Goal: Transaction & Acquisition: Purchase product/service

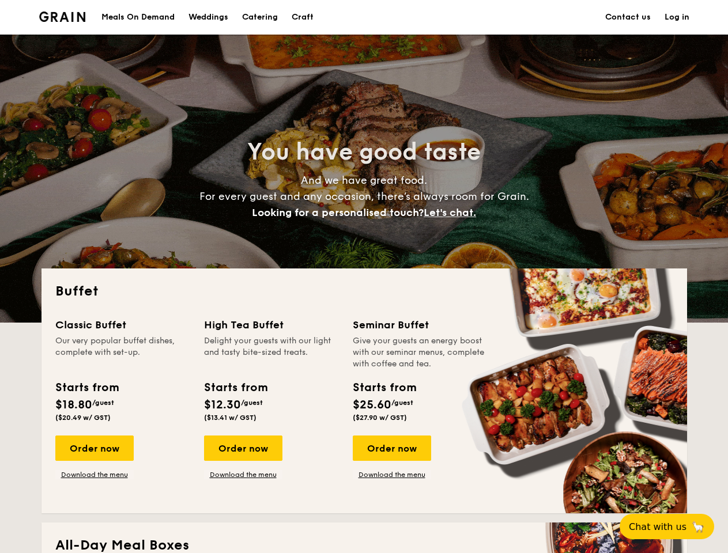
click at [364, 277] on div "Buffet Classic Buffet Our very popular buffet dishes, complete with set-up. Sta…" at bounding box center [364, 391] width 646 height 245
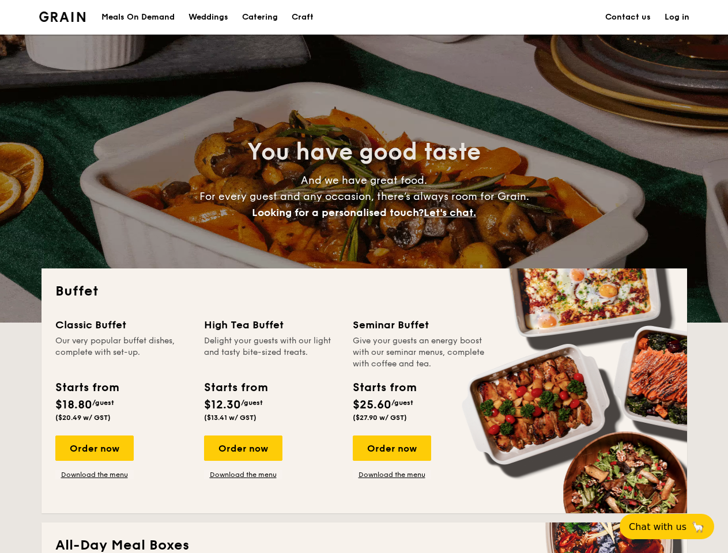
click at [677, 17] on link "Log in" at bounding box center [677, 17] width 25 height 35
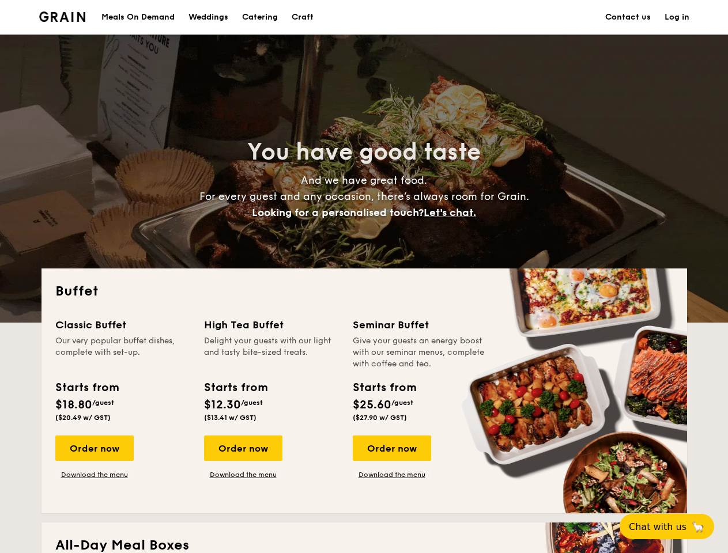
click at [453, 213] on span "Let's chat." at bounding box center [450, 212] width 52 height 13
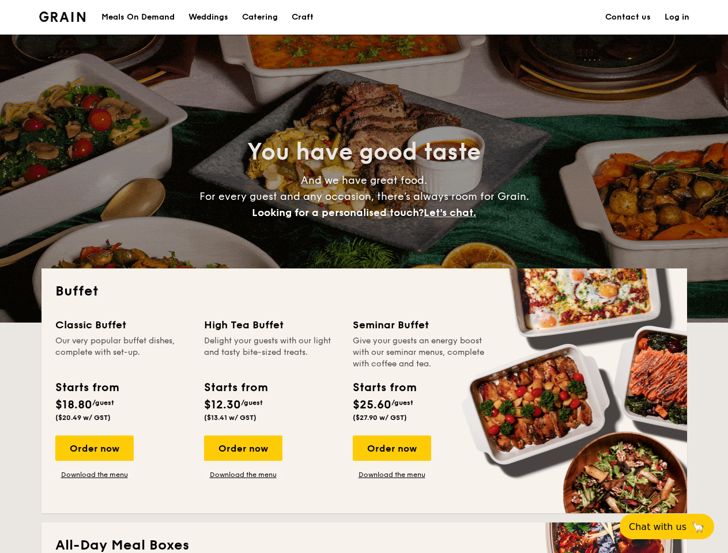
click at [94, 448] on div "Order now" at bounding box center [94, 448] width 78 height 25
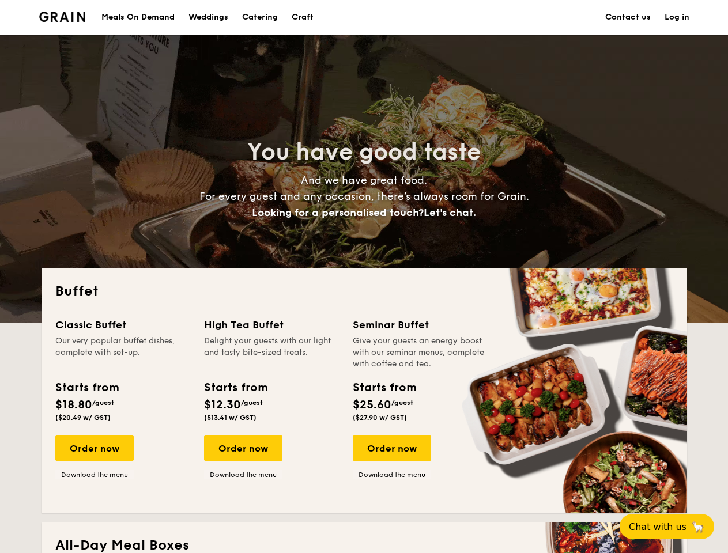
click at [243, 448] on div "Order now" at bounding box center [243, 448] width 78 height 25
click at [391, 448] on div "Order now" at bounding box center [392, 448] width 78 height 25
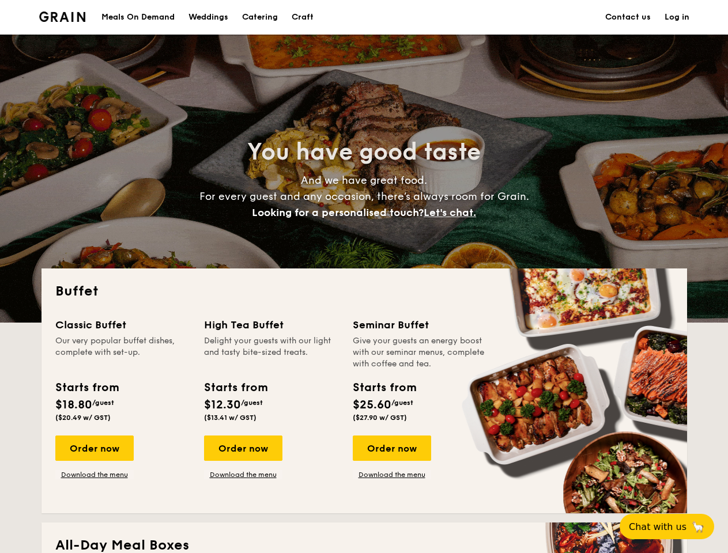
click at [673, 527] on span "Chat with us" at bounding box center [658, 527] width 58 height 11
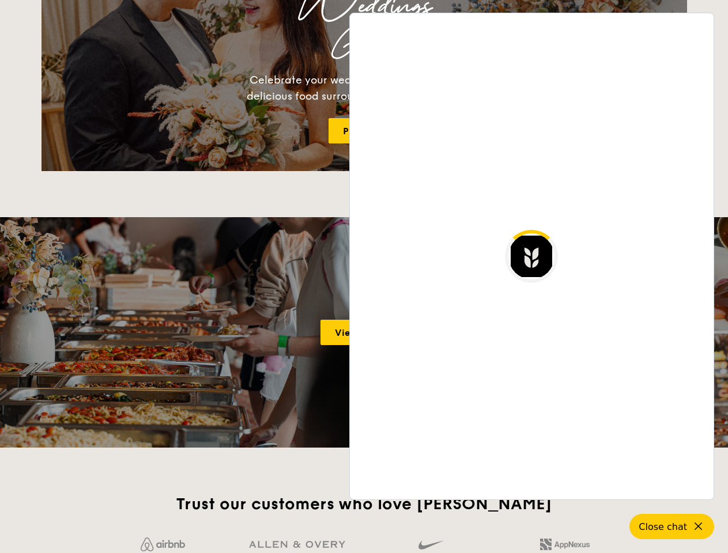
scroll to position [1978, 0]
